Goal: Use online tool/utility: Utilize a website feature to perform a specific function

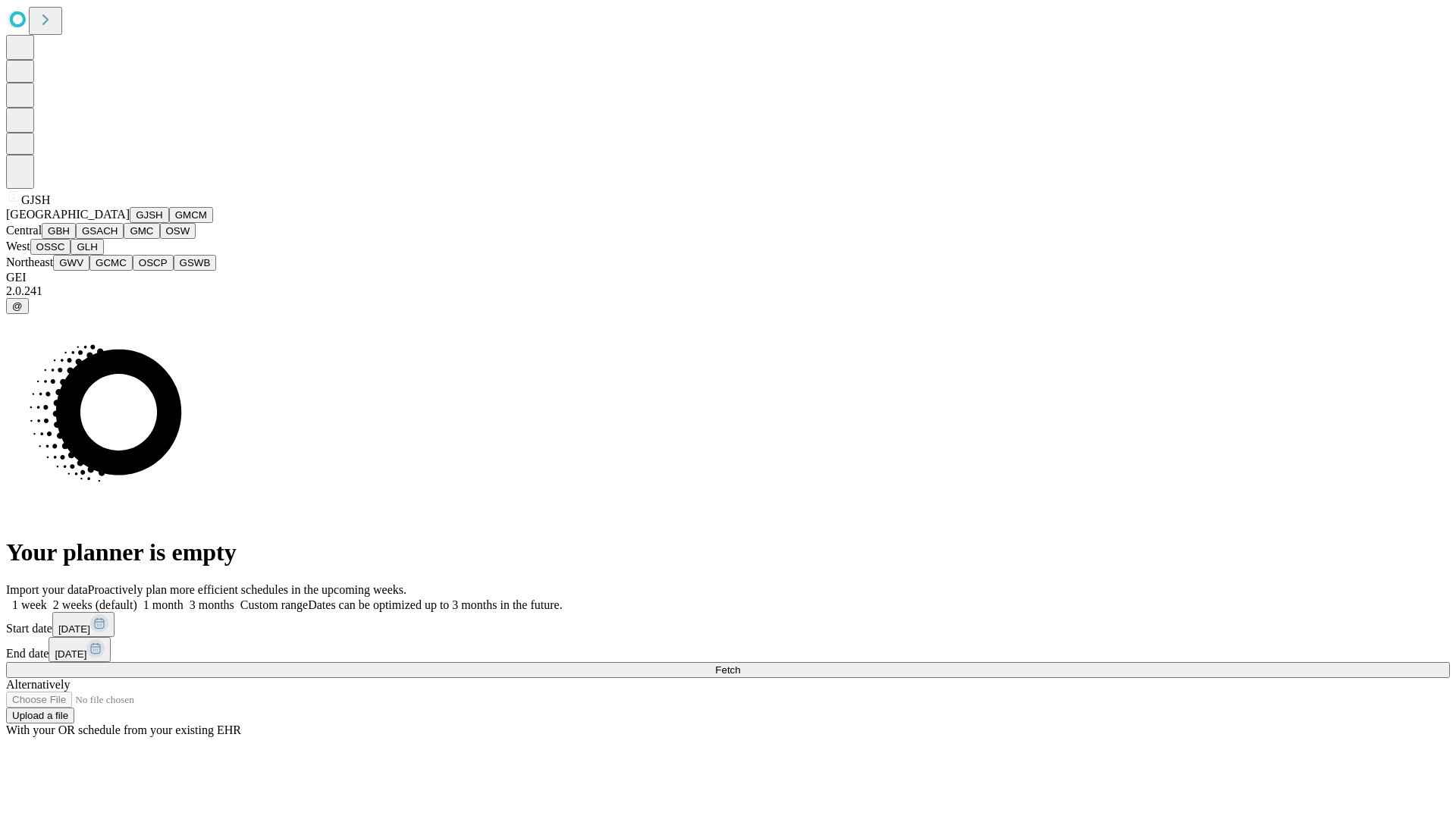
click at [129, 223] on button "GJSH" at bounding box center [149, 215] width 40 height 16
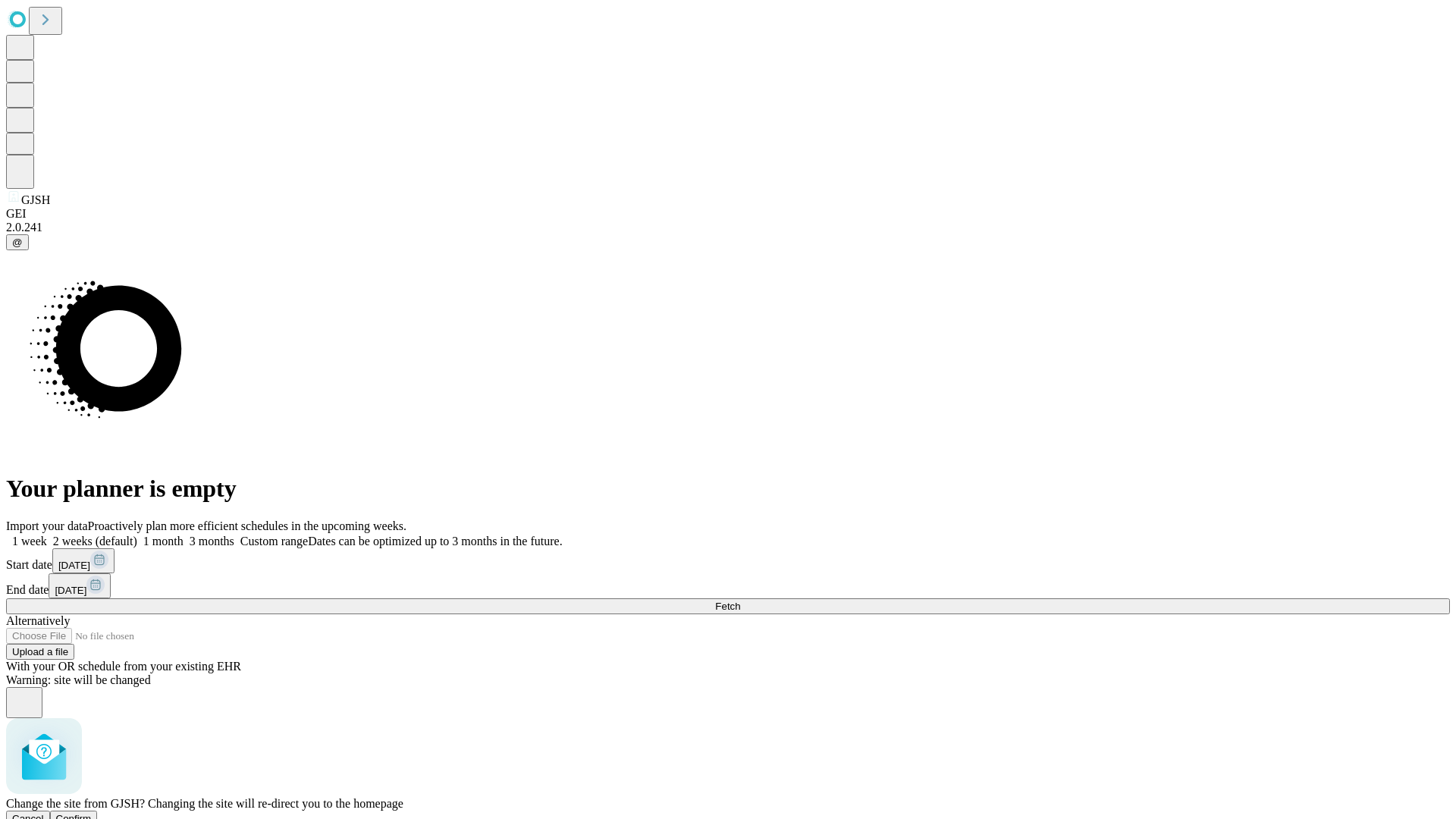
click at [92, 813] on span "Confirm" at bounding box center [74, 818] width 36 height 11
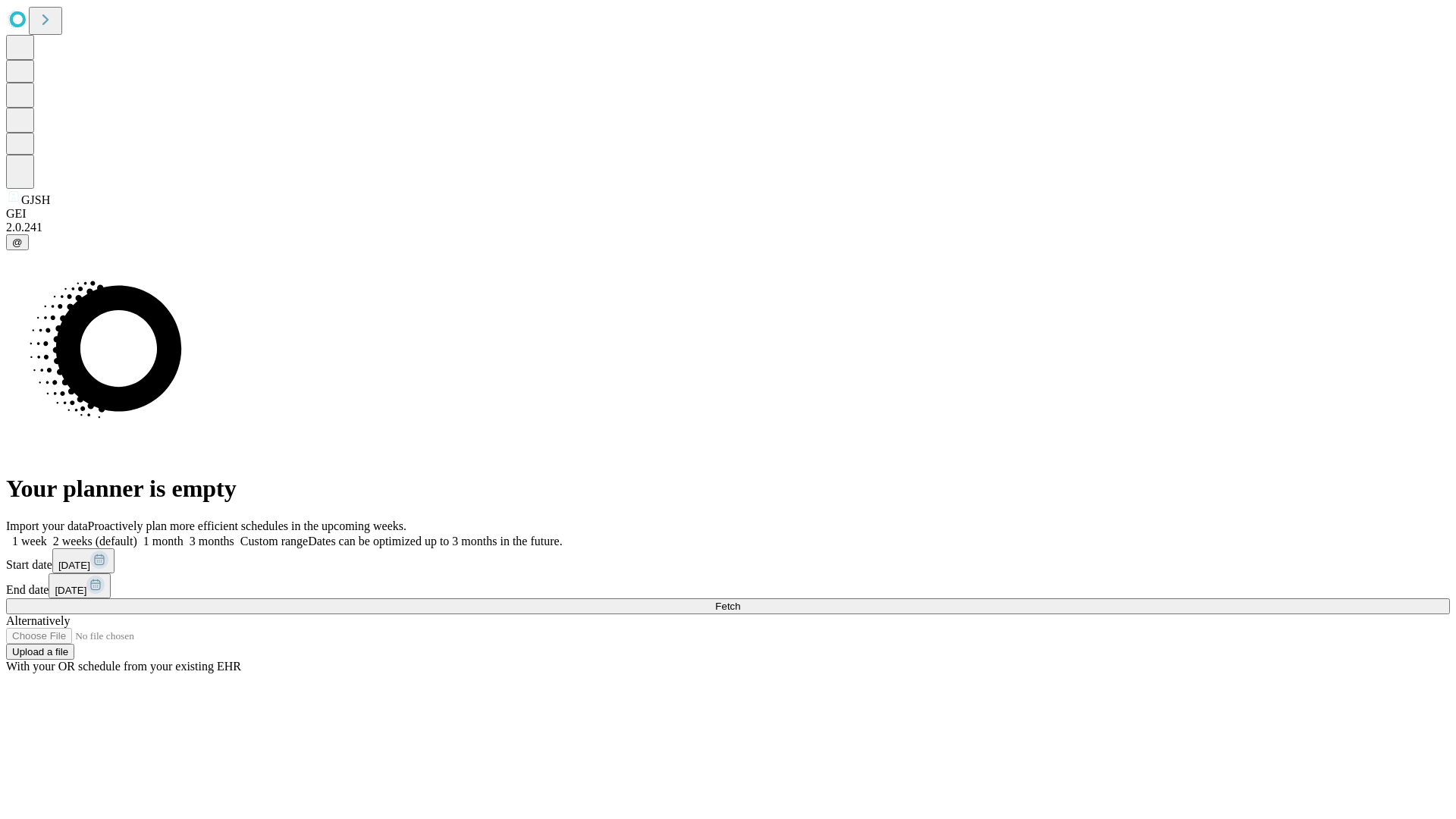
click at [184, 534] on label "1 month" at bounding box center [160, 540] width 46 height 13
click at [740, 601] on span "Fetch" at bounding box center [727, 606] width 25 height 11
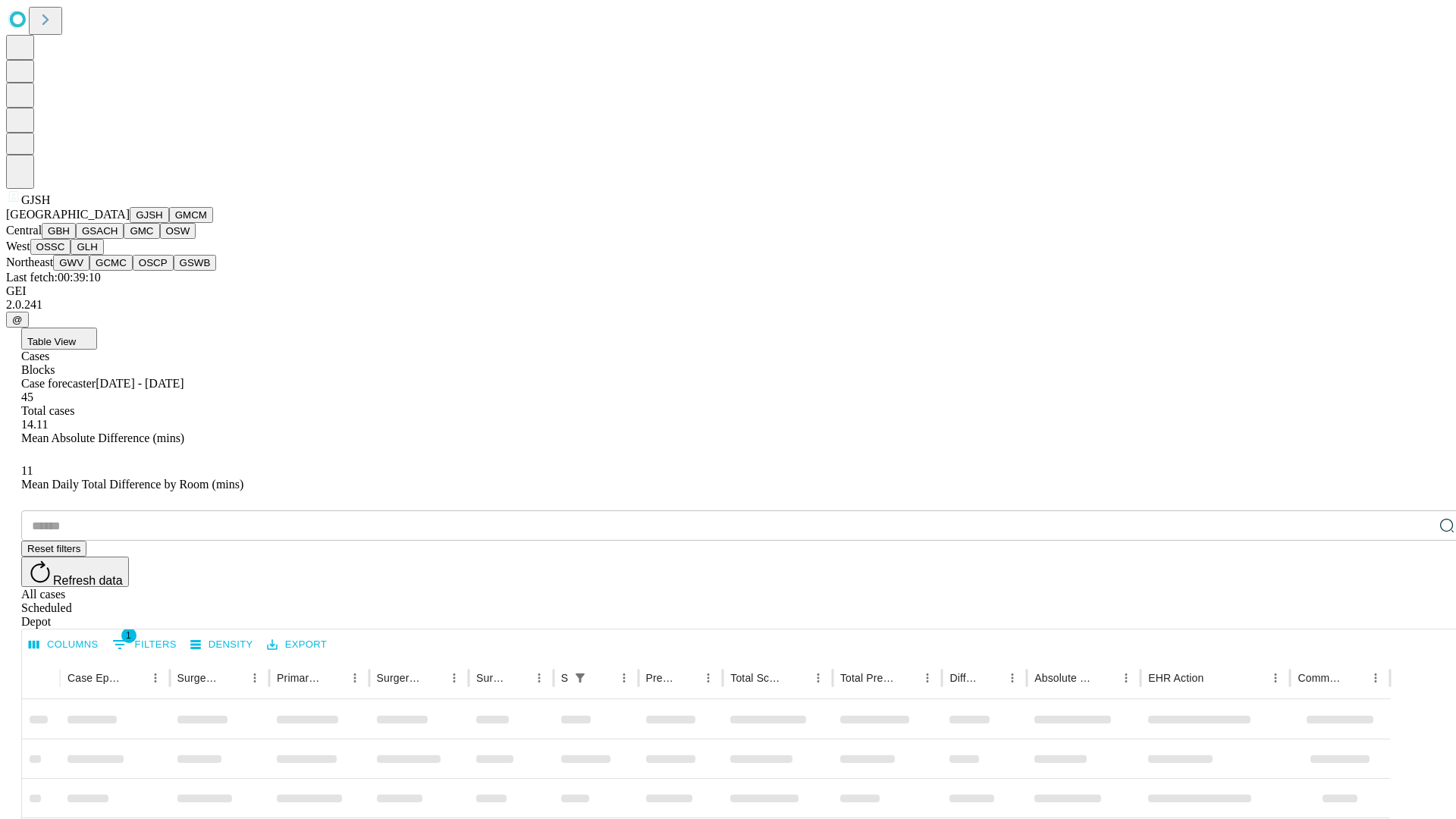
click at [169, 223] on button "GMCM" at bounding box center [191, 215] width 44 height 16
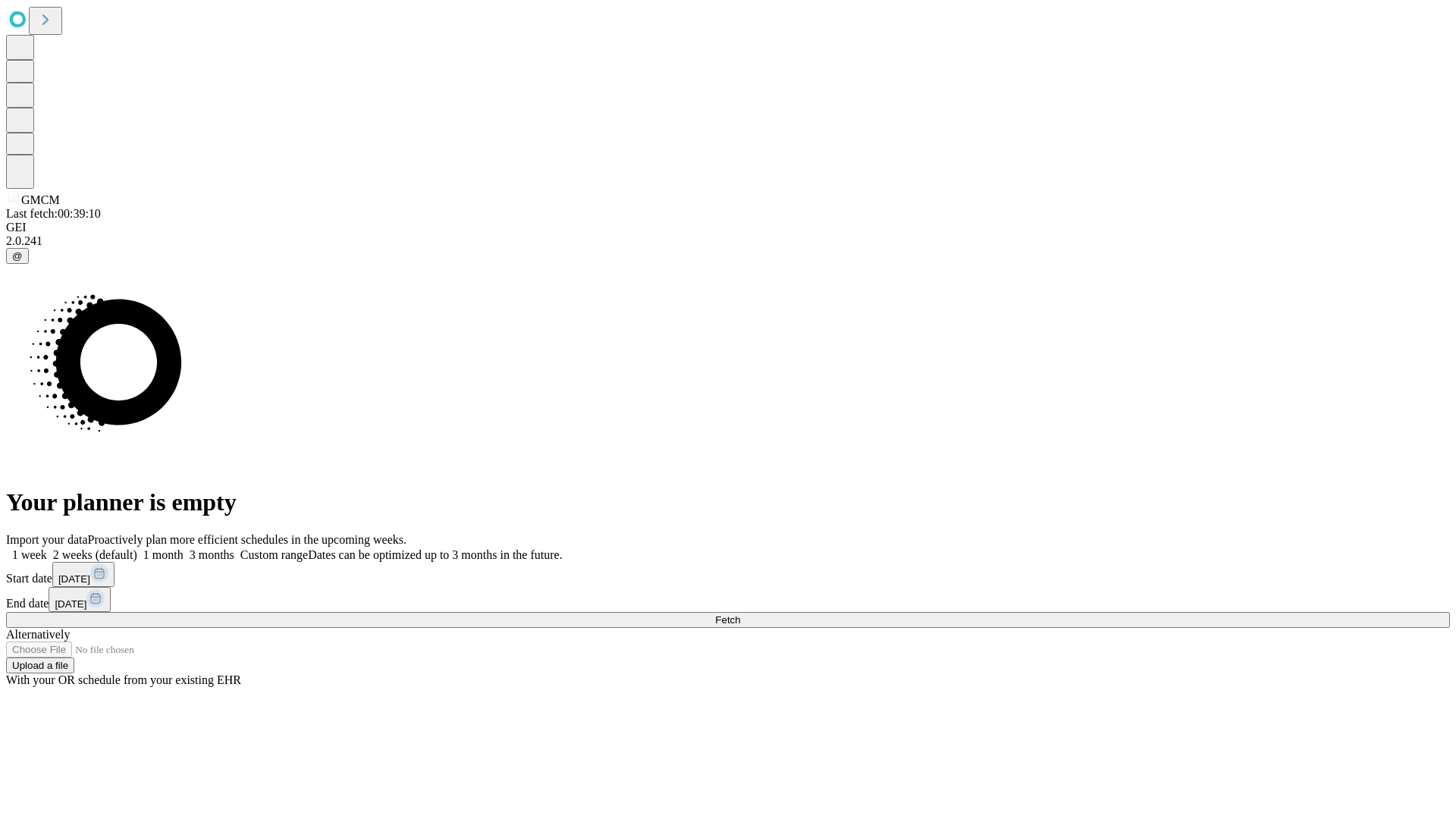
click at [184, 548] on label "1 month" at bounding box center [160, 554] width 46 height 13
click at [740, 614] on span "Fetch" at bounding box center [727, 620] width 25 height 11
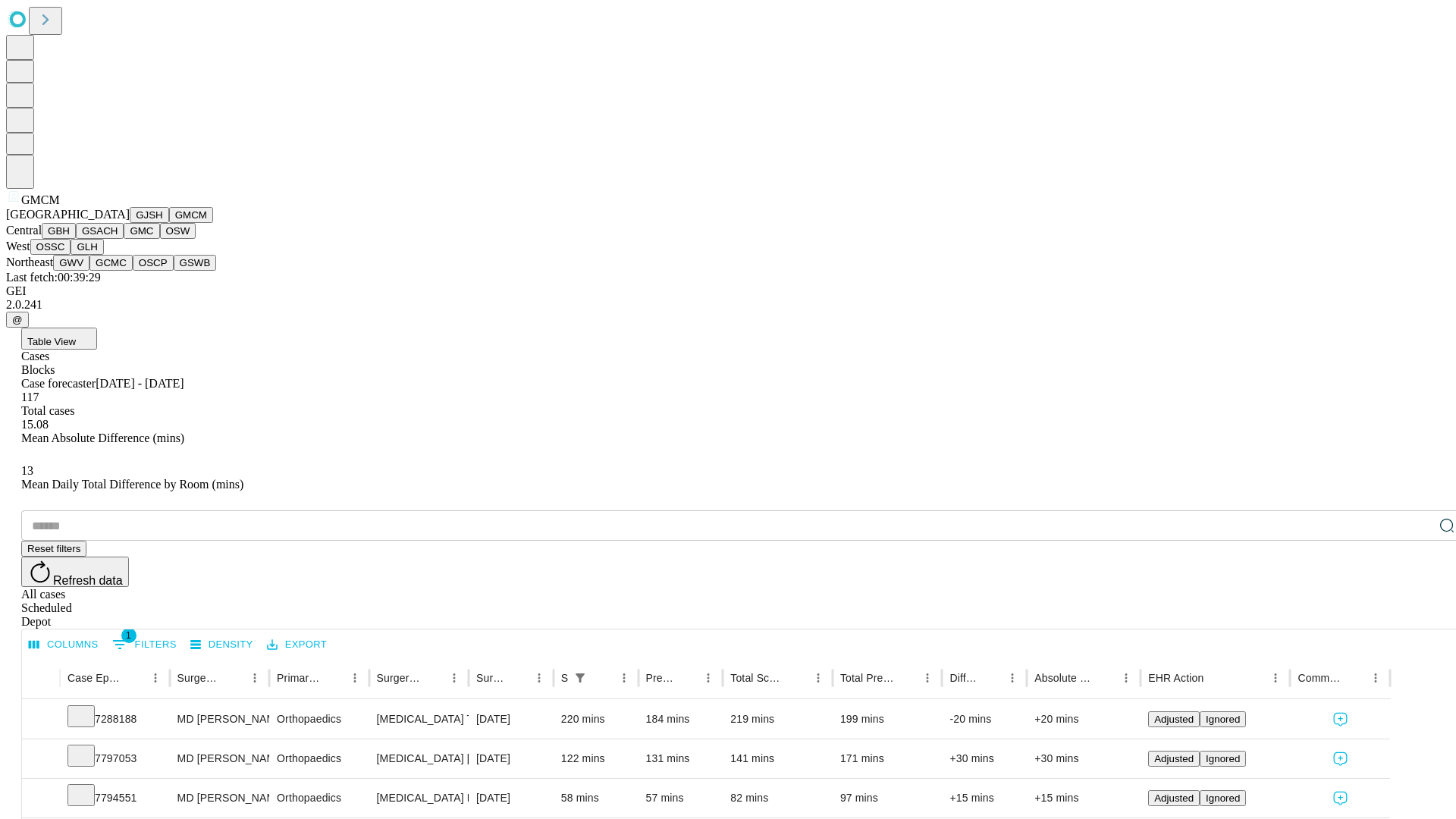
click at [76, 239] on button "GBH" at bounding box center [59, 231] width 34 height 16
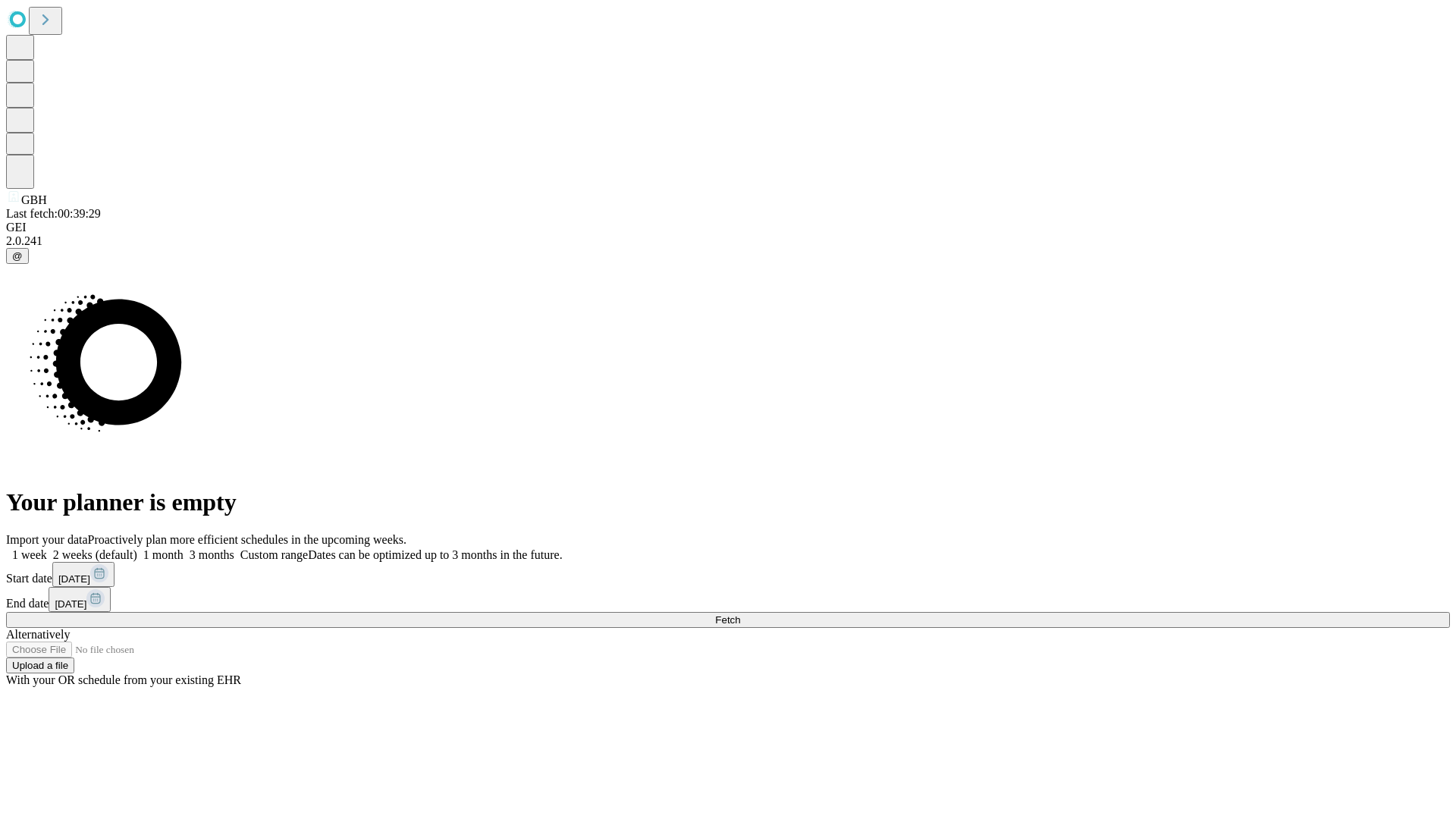
click at [184, 548] on label "1 month" at bounding box center [160, 554] width 46 height 13
click at [740, 614] on span "Fetch" at bounding box center [727, 620] width 25 height 11
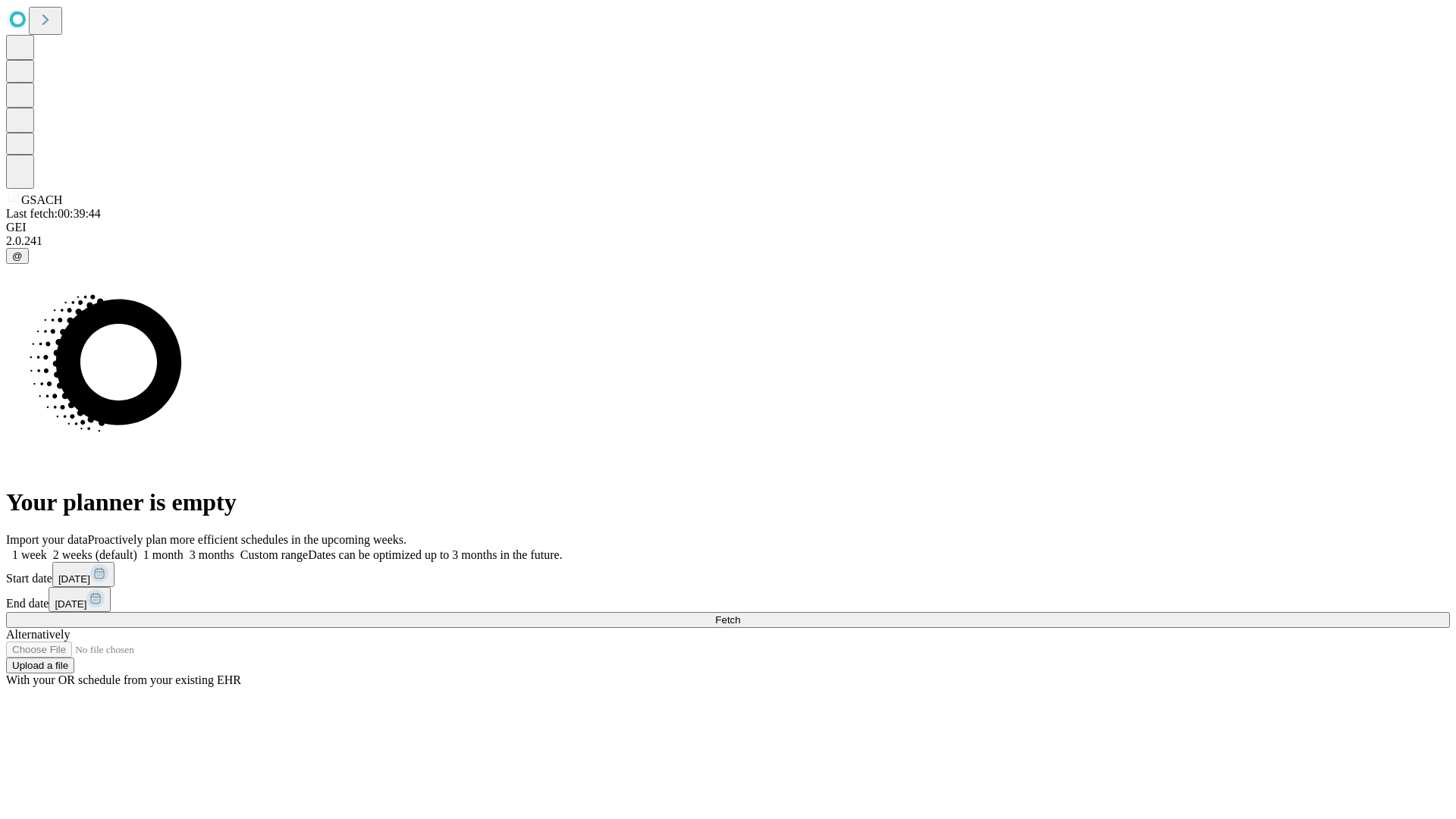
click at [184, 548] on label "1 month" at bounding box center [160, 554] width 46 height 13
click at [740, 614] on span "Fetch" at bounding box center [727, 620] width 25 height 11
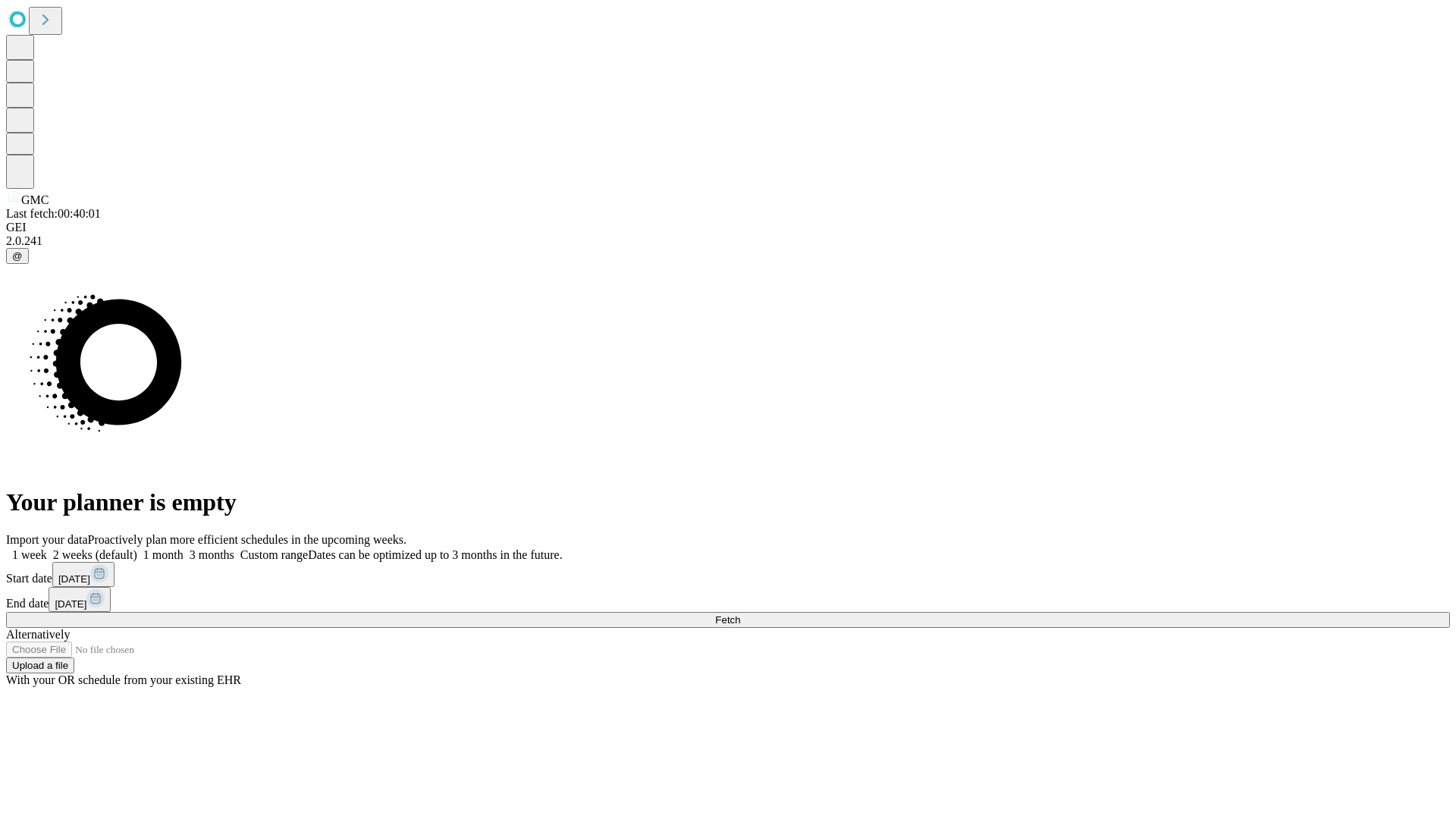
click at [184, 548] on label "1 month" at bounding box center [160, 554] width 46 height 13
click at [740, 614] on span "Fetch" at bounding box center [727, 620] width 25 height 11
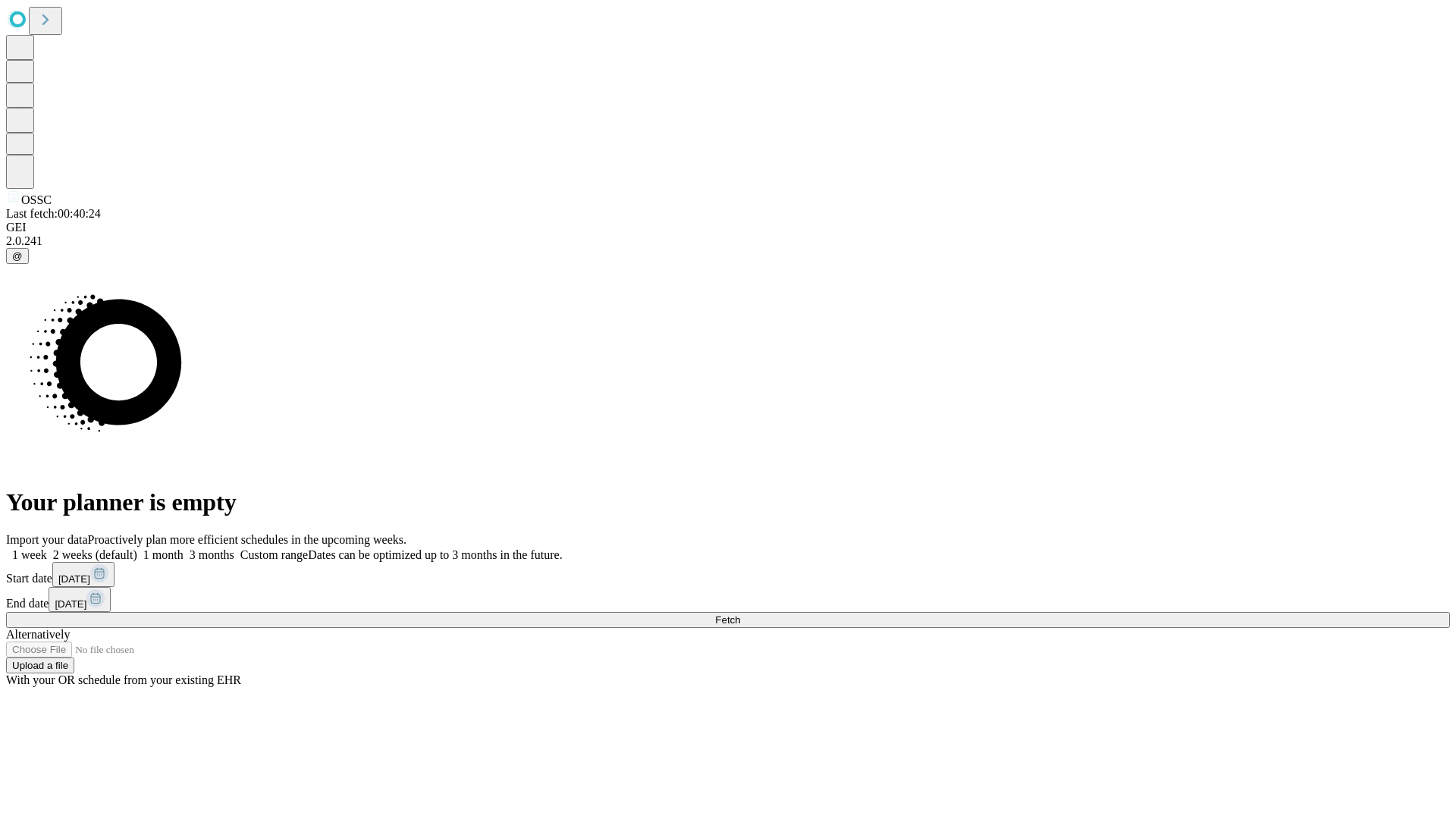
click at [184, 548] on label "1 month" at bounding box center [160, 554] width 46 height 13
click at [740, 614] on span "Fetch" at bounding box center [727, 620] width 25 height 11
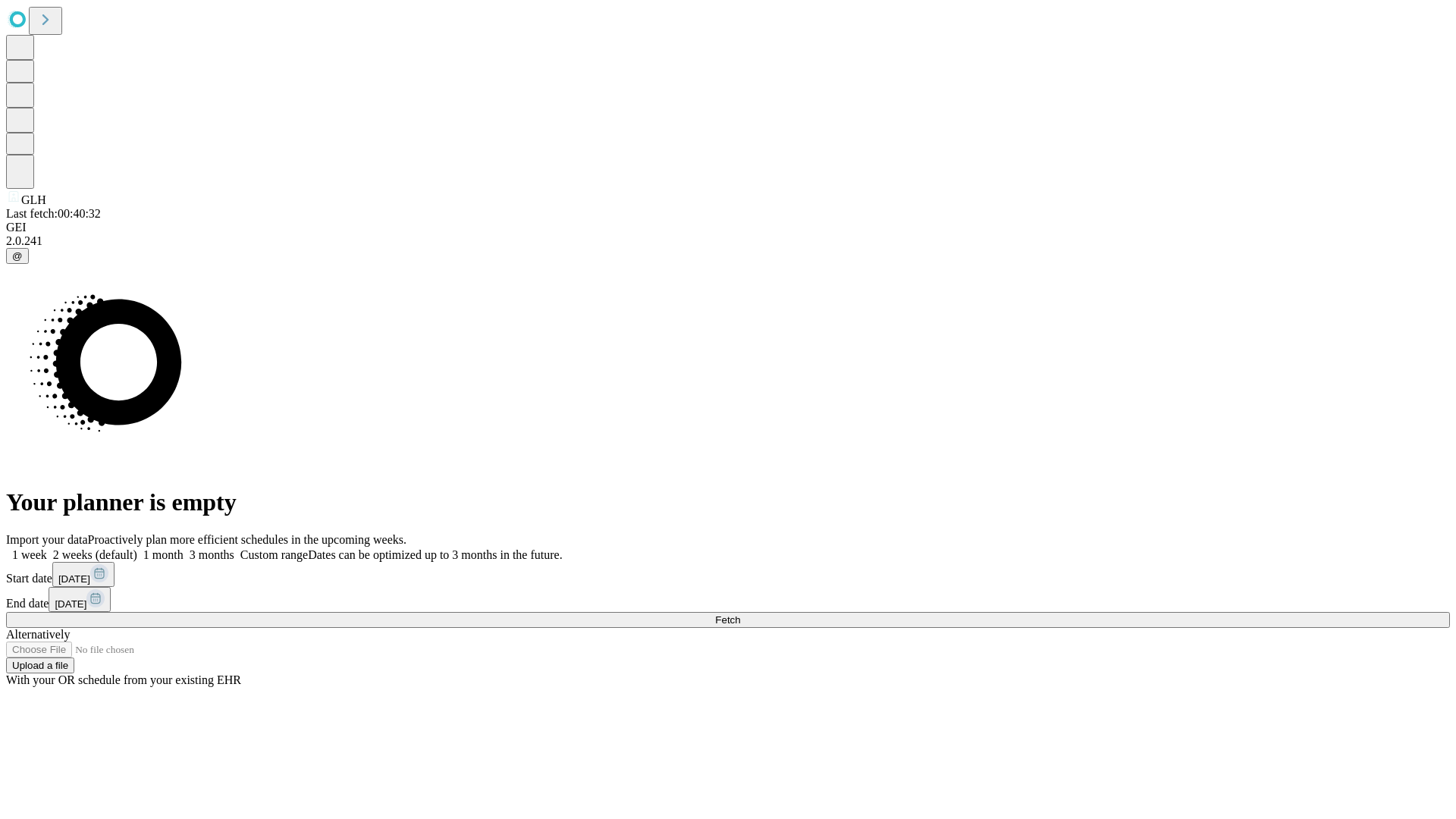
click at [184, 548] on label "1 month" at bounding box center [160, 554] width 46 height 13
click at [740, 614] on span "Fetch" at bounding box center [727, 620] width 25 height 11
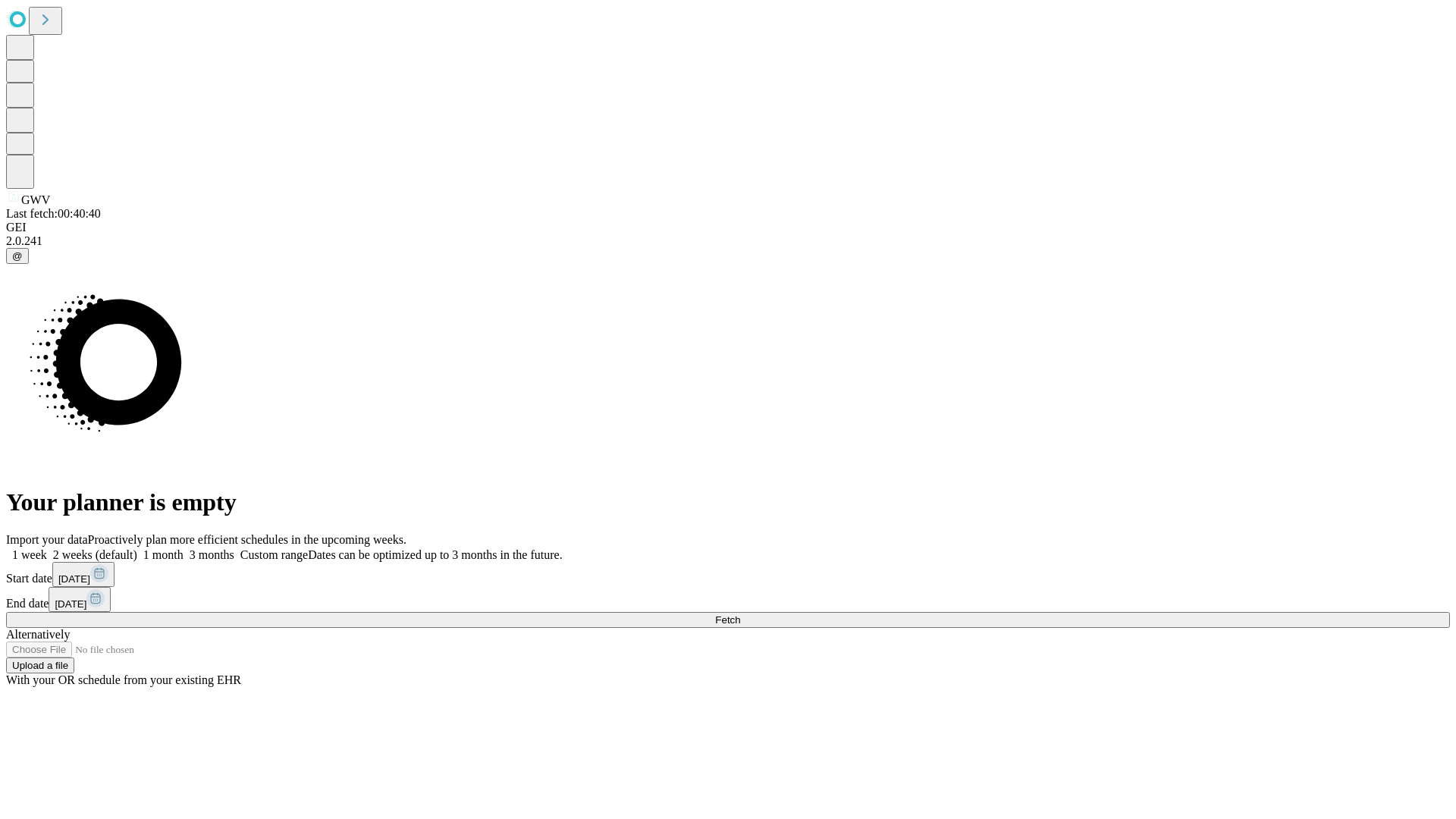
click at [184, 548] on label "1 month" at bounding box center [160, 554] width 46 height 13
click at [740, 614] on span "Fetch" at bounding box center [727, 620] width 25 height 11
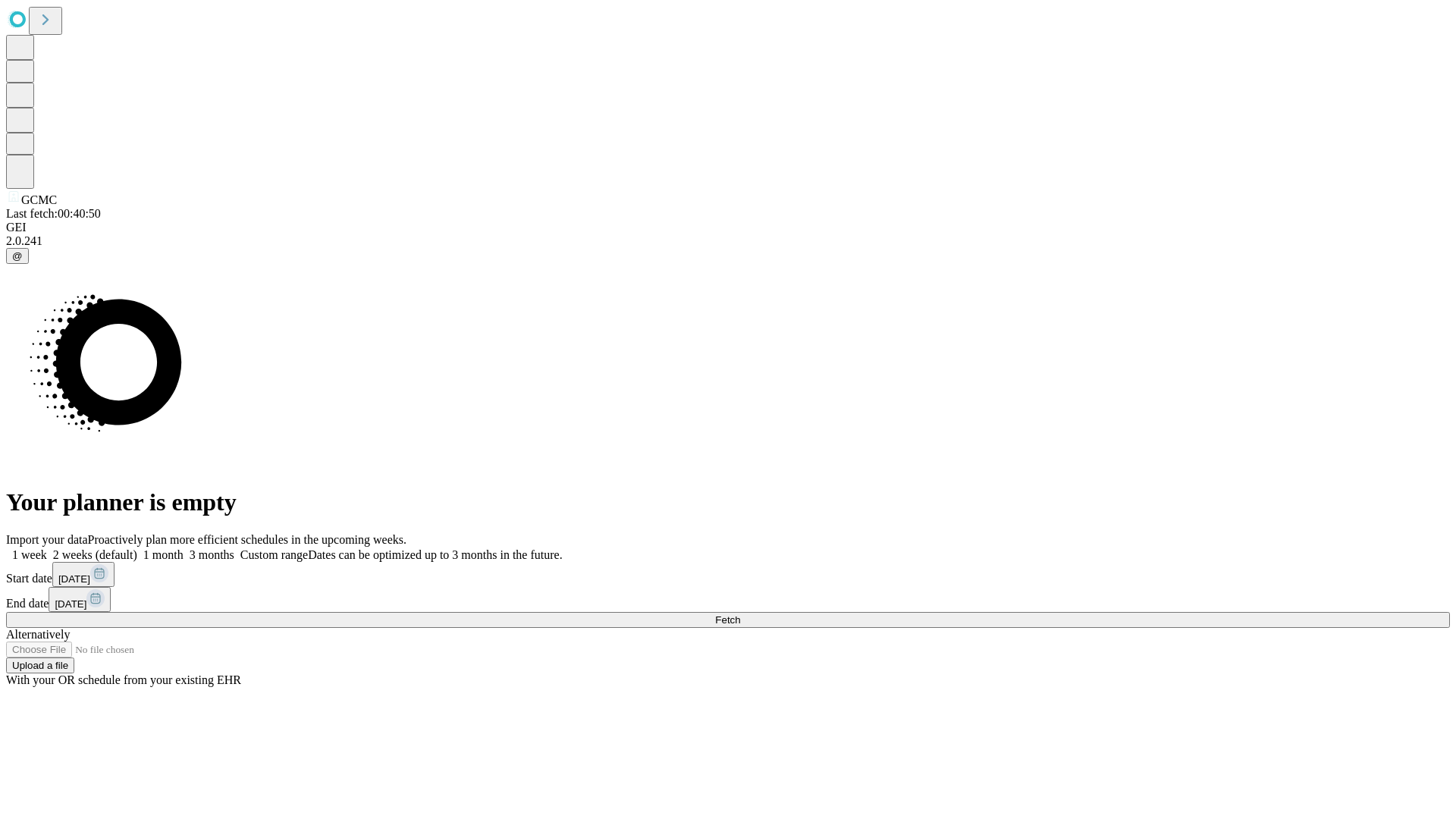
click at [184, 548] on label "1 month" at bounding box center [160, 554] width 46 height 13
click at [740, 614] on span "Fetch" at bounding box center [727, 620] width 25 height 11
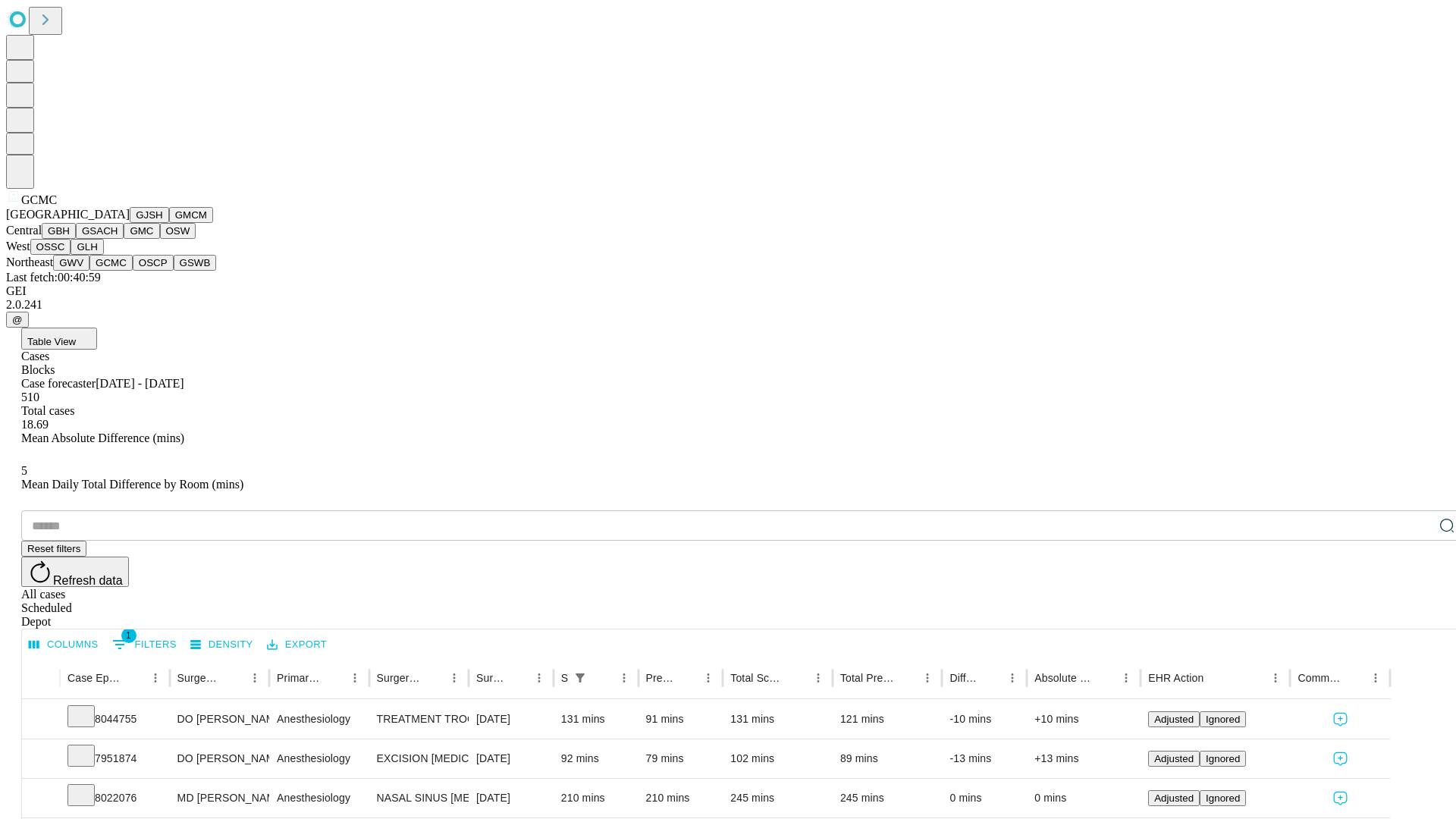
click at [133, 271] on button "OSCP" at bounding box center [153, 263] width 41 height 16
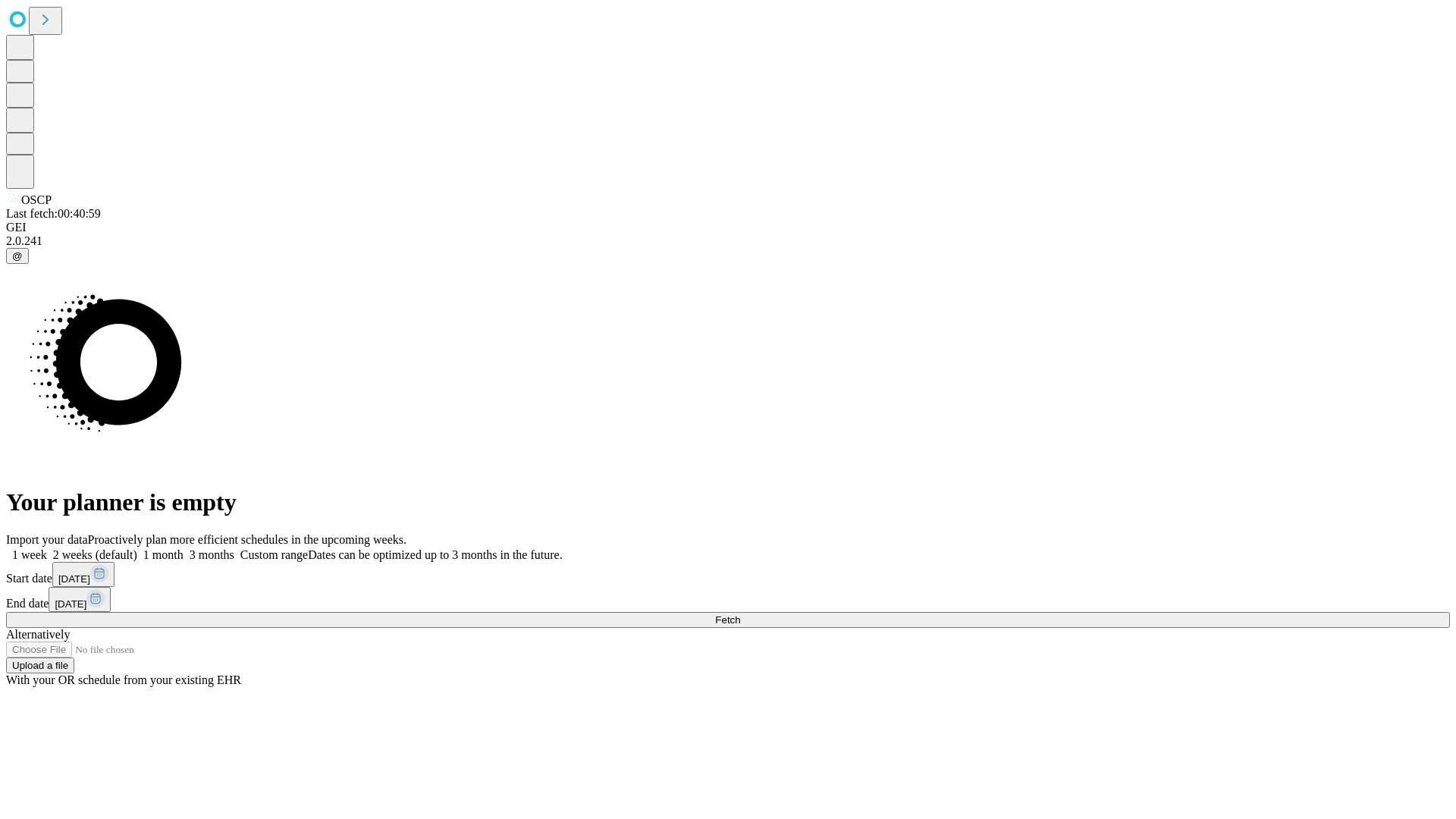
click at [184, 548] on label "1 month" at bounding box center [160, 554] width 46 height 13
click at [740, 614] on span "Fetch" at bounding box center [727, 620] width 25 height 11
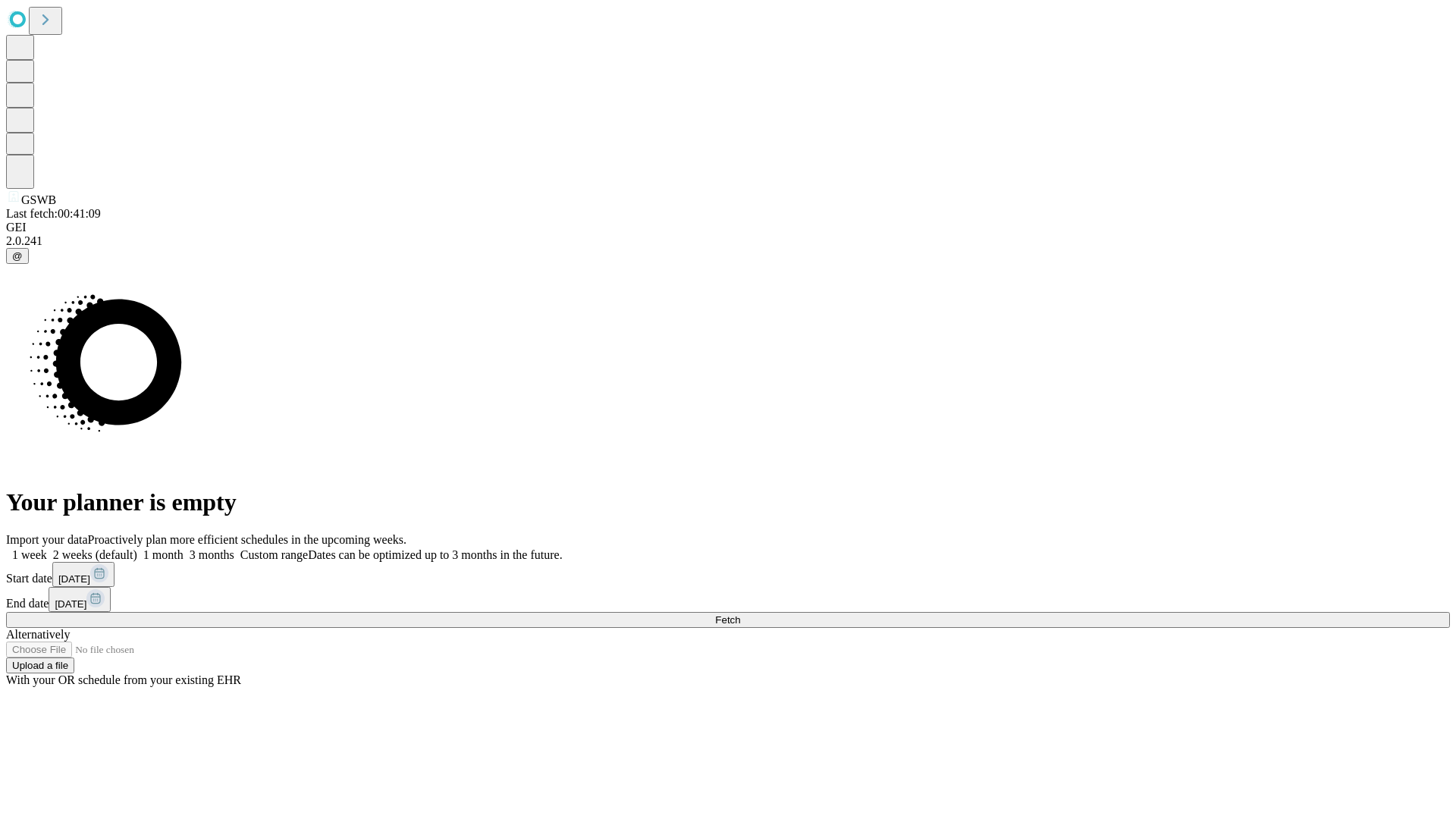
click at [184, 548] on label "1 month" at bounding box center [160, 554] width 46 height 13
click at [740, 614] on span "Fetch" at bounding box center [727, 620] width 25 height 11
